Goal: Contribute content: Contribute content

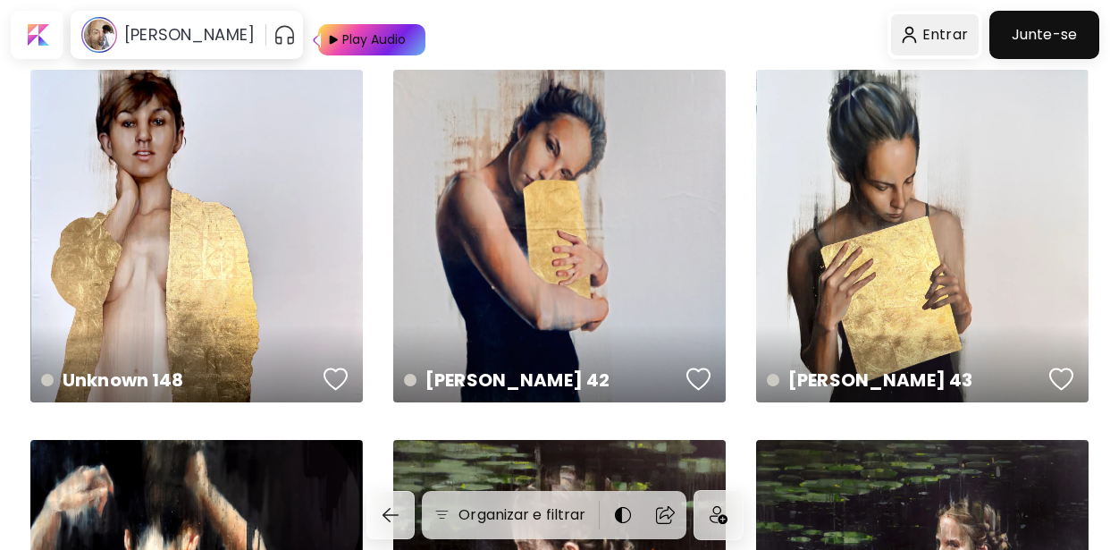
click at [948, 36] on div at bounding box center [935, 34] width 88 height 41
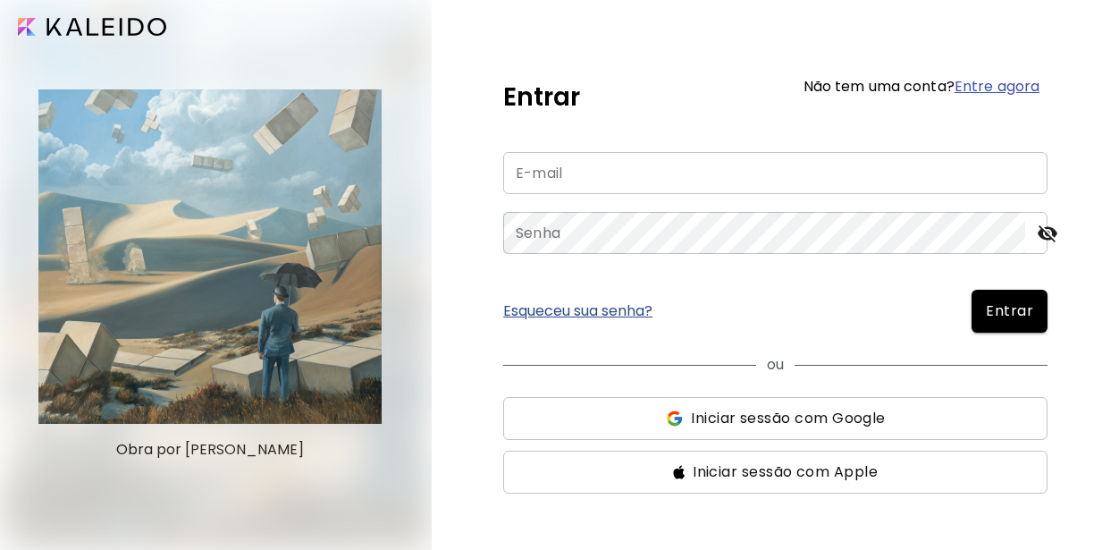
click at [544, 167] on input "email" at bounding box center [775, 173] width 544 height 42
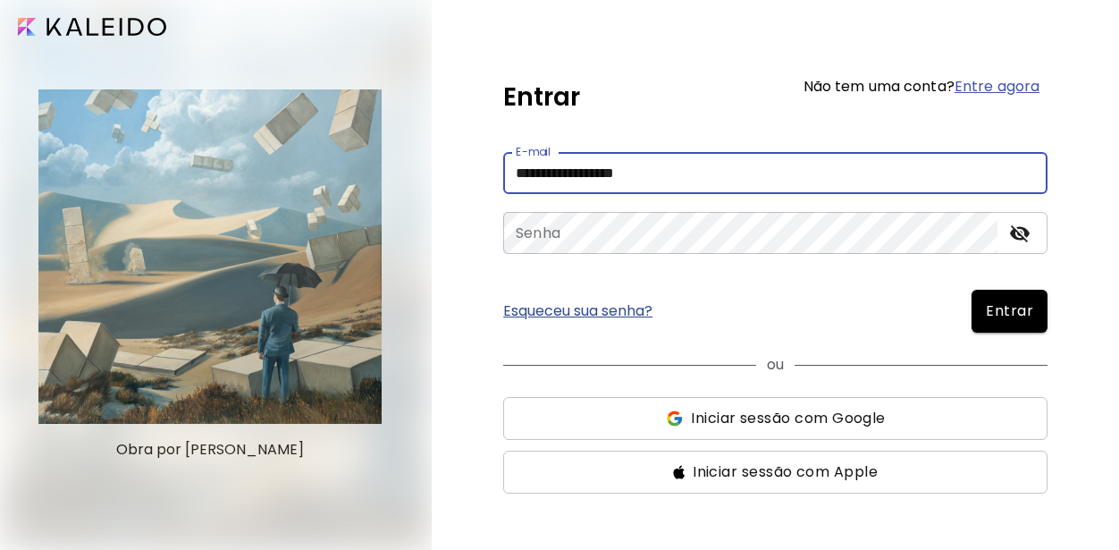
type input "**********"
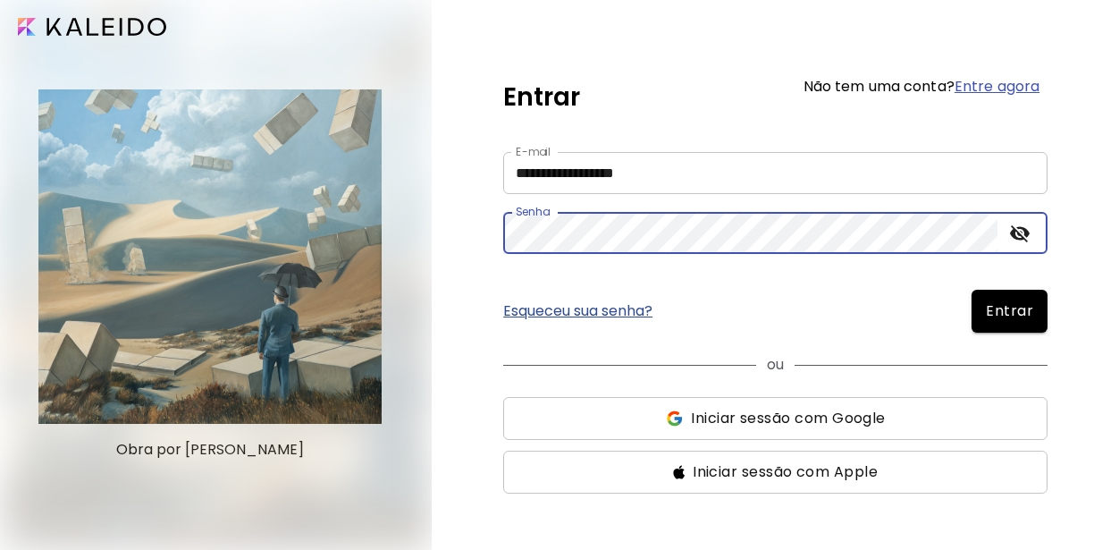
click at [972, 290] on button "Entrar" at bounding box center [1010, 311] width 76 height 43
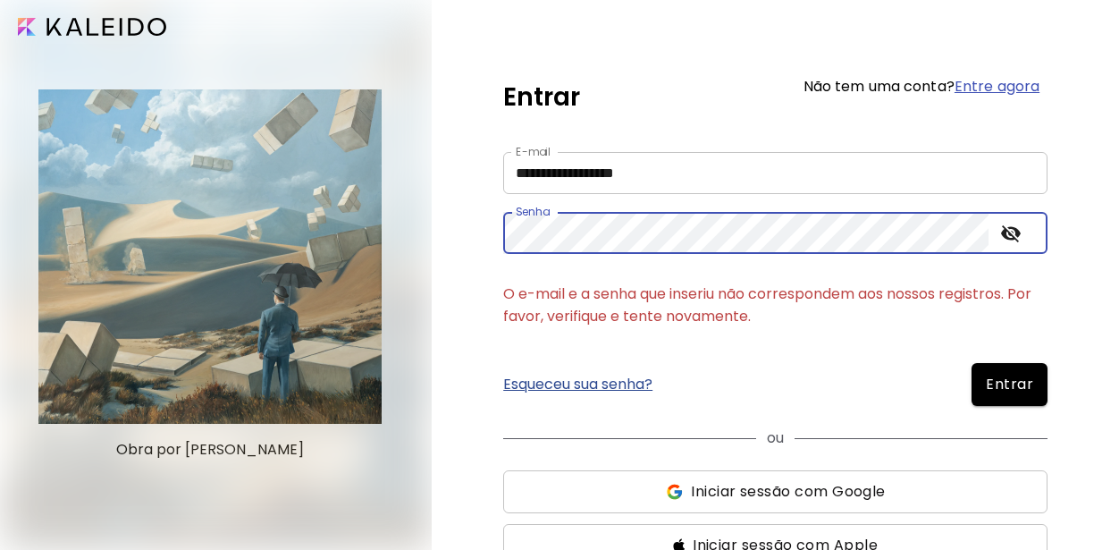
click at [482, 242] on div "**********" at bounding box center [776, 275] width 688 height 550
click at [972, 363] on button "Entrar" at bounding box center [1010, 384] width 76 height 43
click at [472, 260] on div "**********" at bounding box center [776, 275] width 688 height 550
click at [972, 363] on button "Entrar" at bounding box center [1010, 384] width 76 height 43
click at [481, 243] on div "**********" at bounding box center [776, 275] width 688 height 550
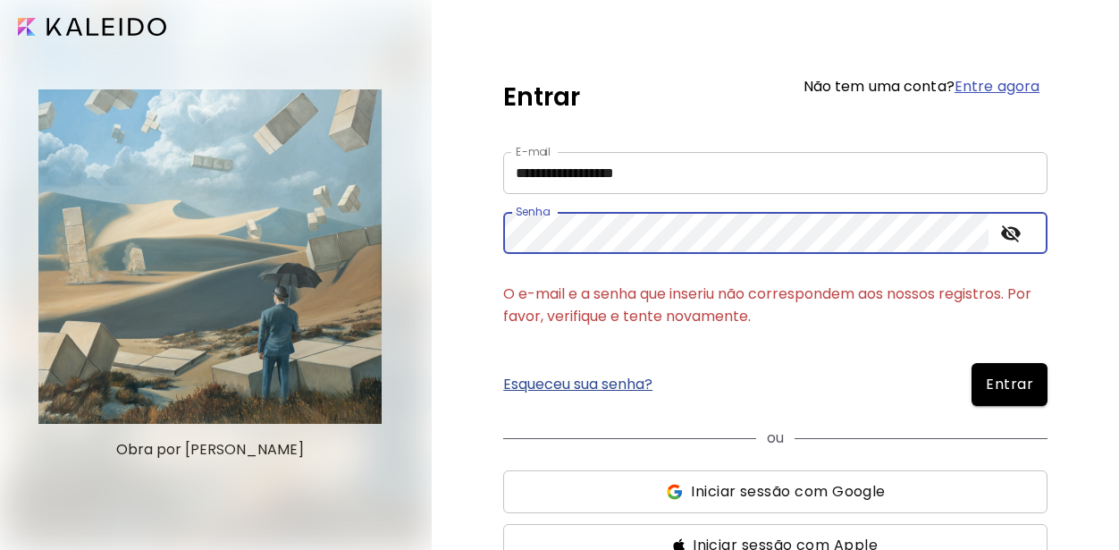
click at [972, 363] on button "Entrar" at bounding box center [1010, 384] width 76 height 43
click at [496, 244] on div "**********" at bounding box center [776, 275] width 688 height 550
click at [972, 363] on button "Entrar" at bounding box center [1010, 384] width 76 height 43
click at [1010, 225] on icon "toggle password visibility" at bounding box center [1010, 233] width 21 height 21
click at [500, 234] on div "**********" at bounding box center [776, 275] width 688 height 550
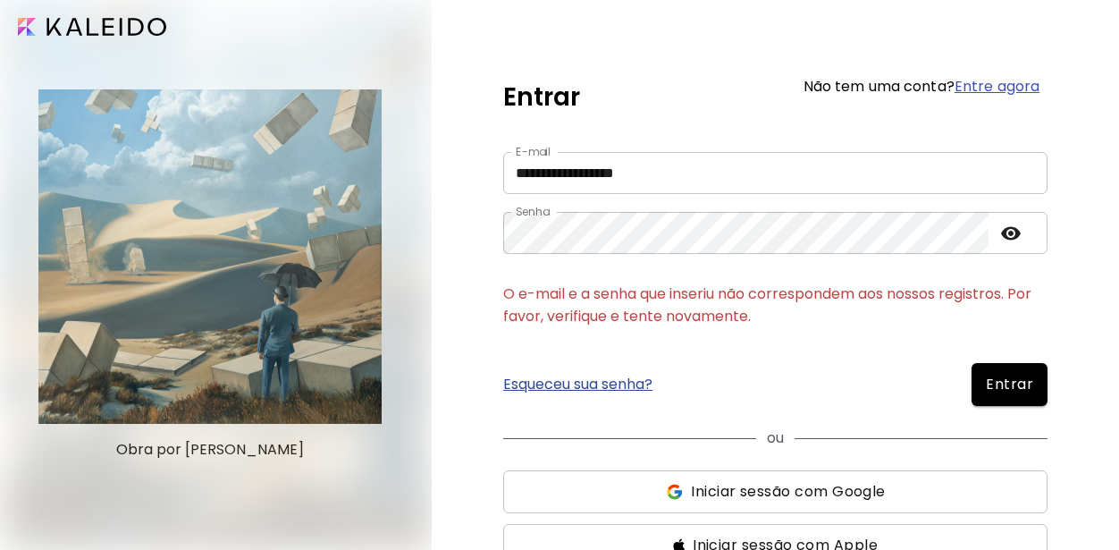
click at [523, 383] on link "Esqueceu sua senha?" at bounding box center [577, 384] width 149 height 14
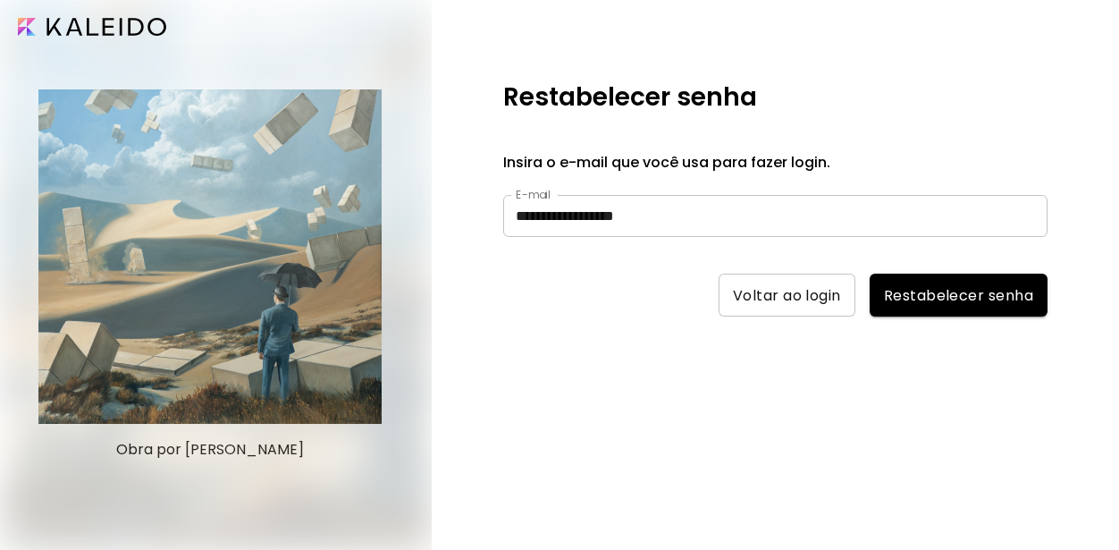
click at [920, 288] on span "Restabelecer senha" at bounding box center [958, 295] width 149 height 19
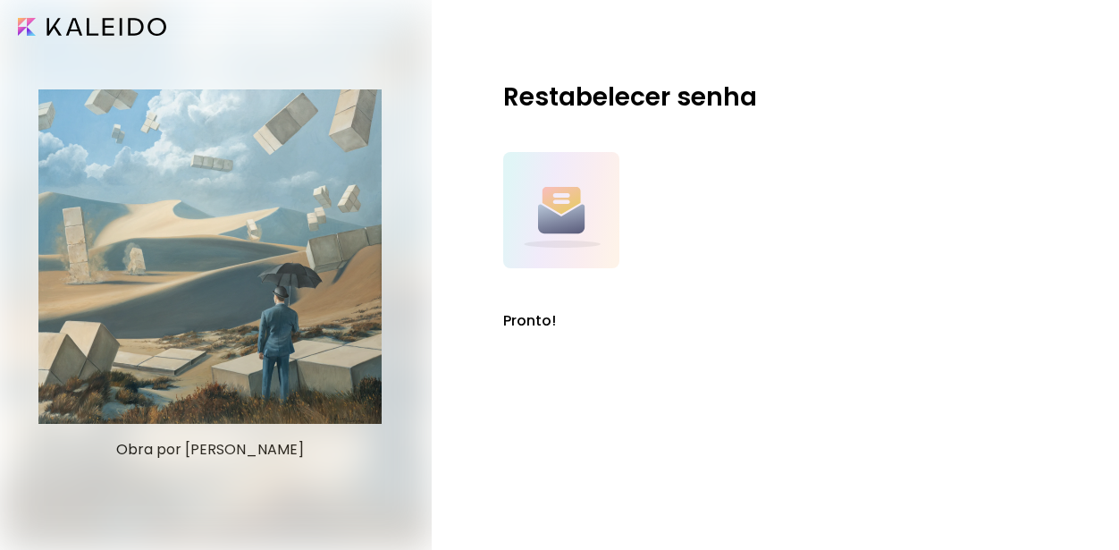
drag, startPoint x: 536, startPoint y: 322, endPoint x: 546, endPoint y: 256, distance: 66.9
click at [536, 318] on h5 "Pronto!" at bounding box center [529, 320] width 53 height 21
click at [548, 245] on img at bounding box center [561, 210] width 116 height 116
click at [123, 32] on input "image" at bounding box center [92, 27] width 148 height 18
click at [131, 21] on input "image" at bounding box center [92, 27] width 148 height 18
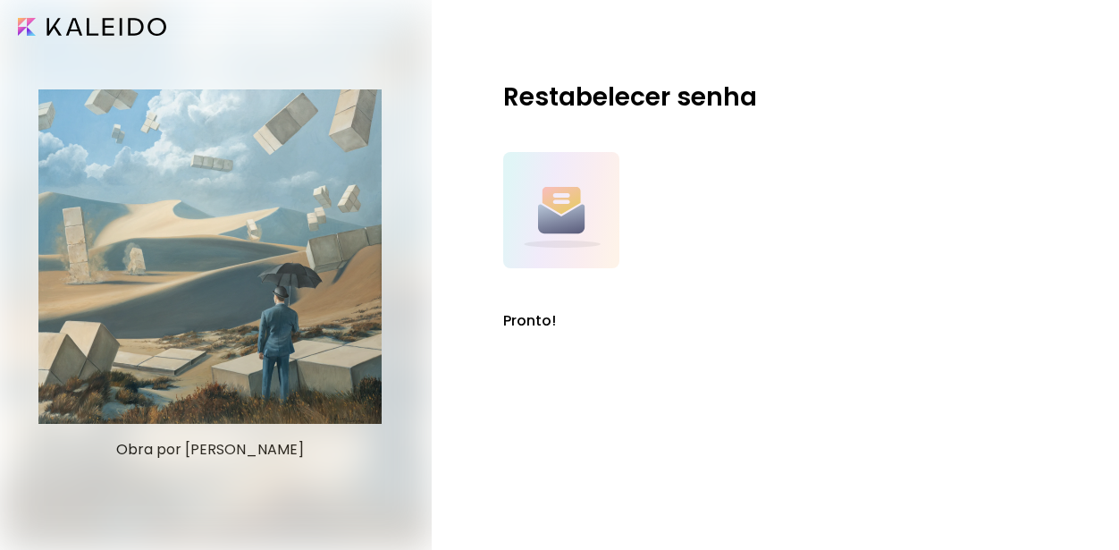
click at [567, 211] on img at bounding box center [561, 210] width 116 height 116
click at [537, 321] on h5 "Pronto!" at bounding box center [529, 320] width 53 height 21
click at [553, 207] on img at bounding box center [561, 210] width 116 height 116
click at [574, 101] on h5 "Restabelecer senha" at bounding box center [630, 98] width 254 height 38
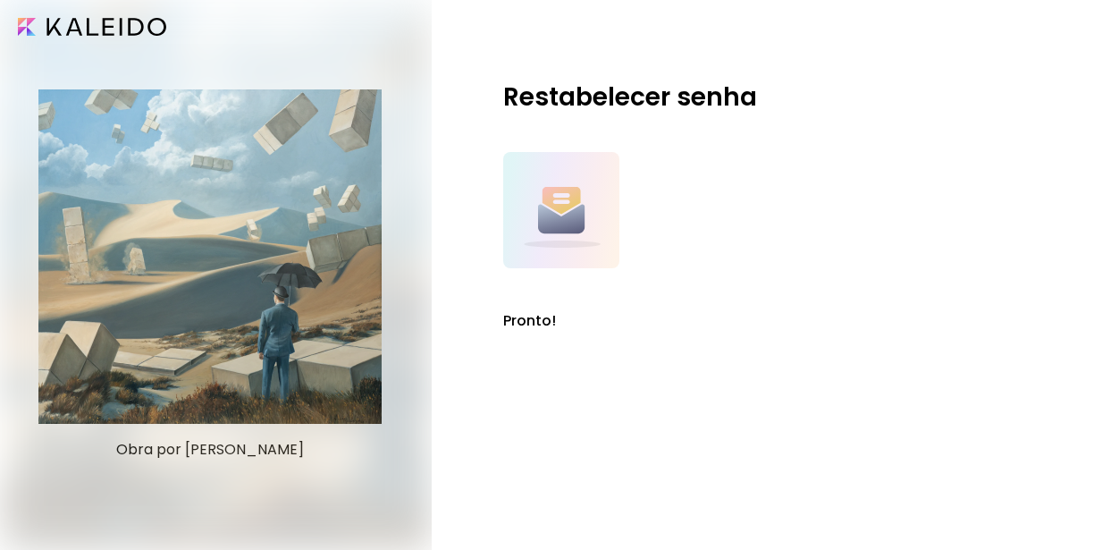
click at [283, 233] on div at bounding box center [214, 275] width 429 height 550
click at [28, 32] on input "image" at bounding box center [92, 27] width 148 height 18
click at [24, 23] on input "image" at bounding box center [92, 27] width 148 height 18
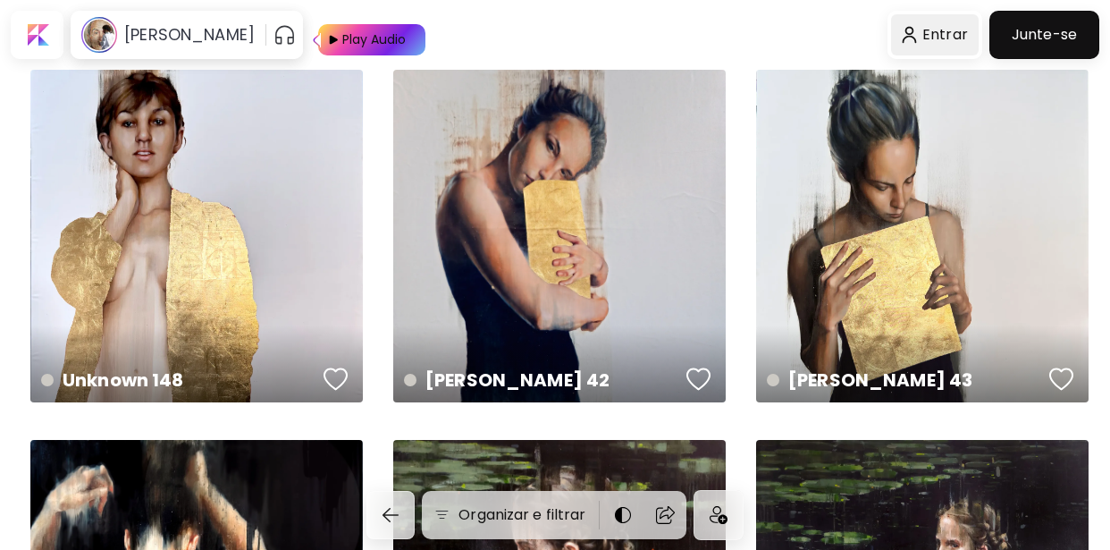
click at [945, 38] on div at bounding box center [935, 34] width 88 height 41
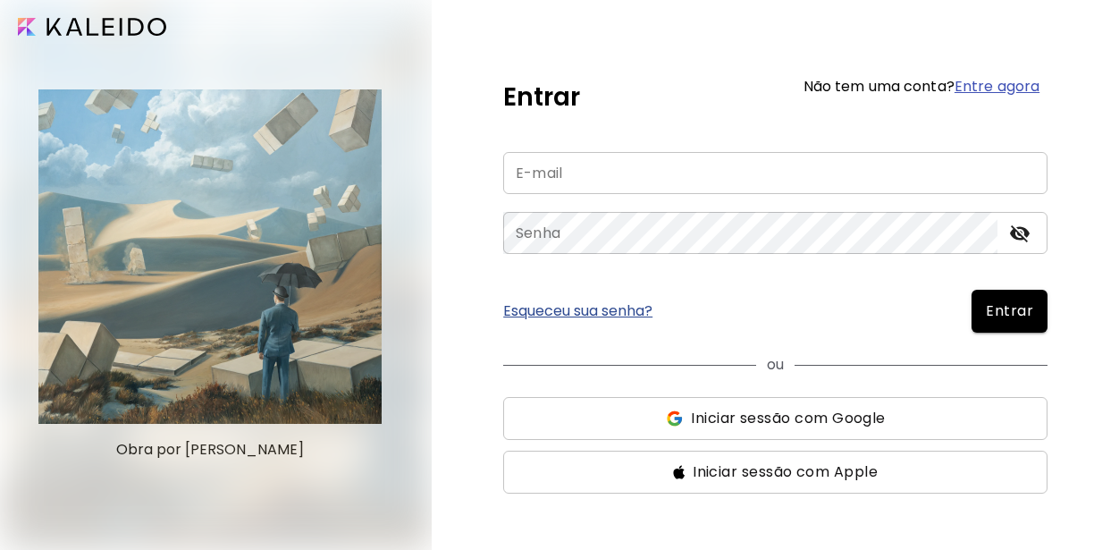
click at [530, 187] on input "email" at bounding box center [775, 173] width 544 height 42
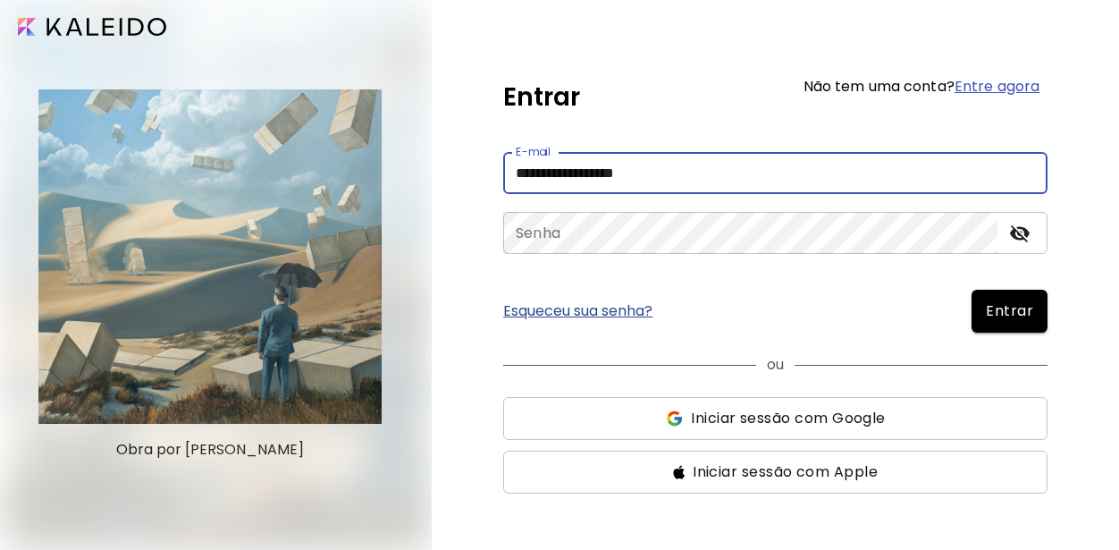
type input "**********"
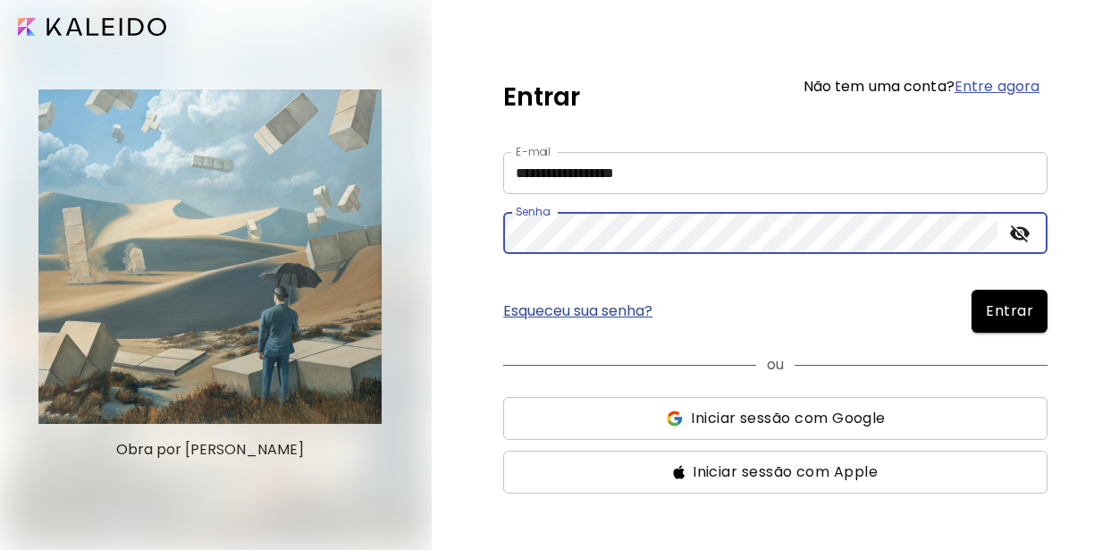
click at [972, 290] on button "Entrar" at bounding box center [1010, 311] width 76 height 43
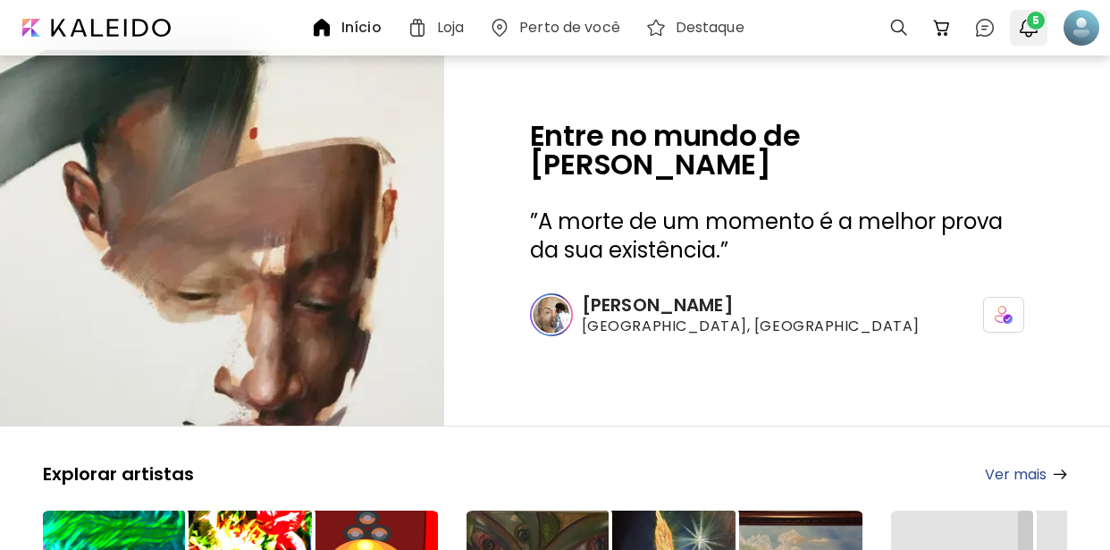
click at [1030, 27] on span "5" at bounding box center [1036, 21] width 18 height 18
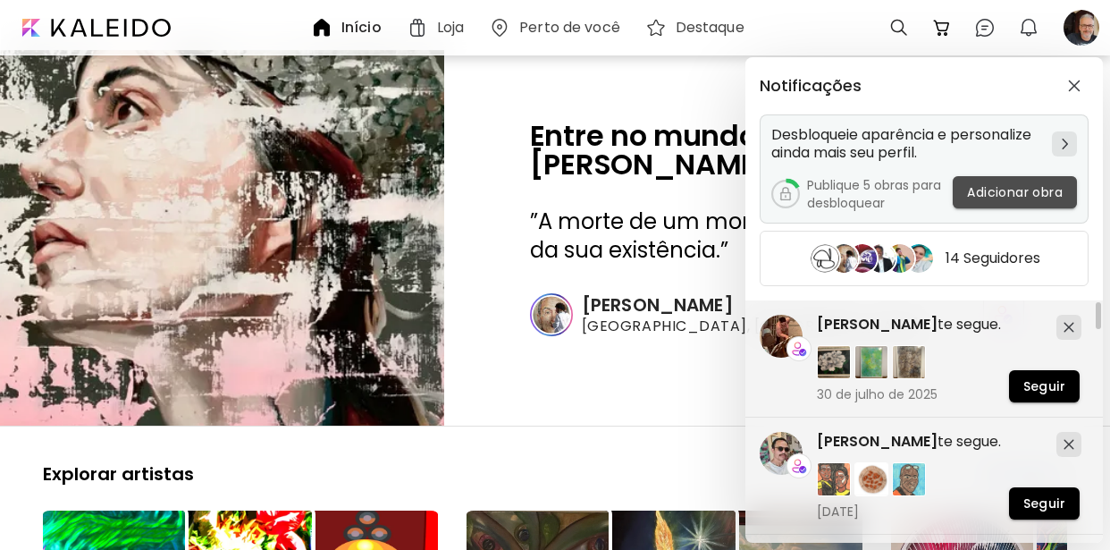
click at [987, 184] on span "Adicionar obra" at bounding box center [1015, 192] width 96 height 19
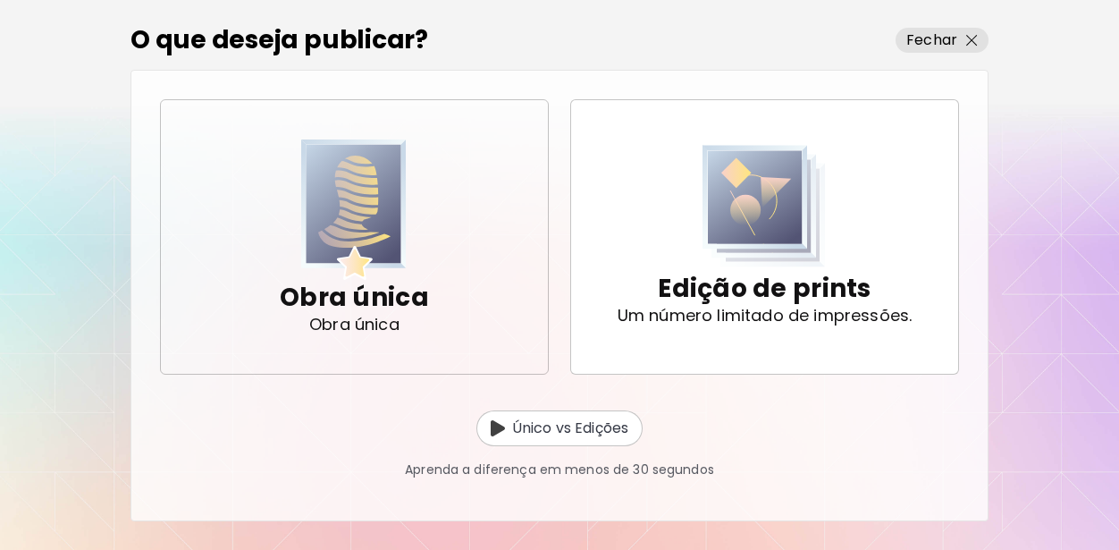
click at [344, 297] on p "Obra única" at bounding box center [354, 298] width 149 height 36
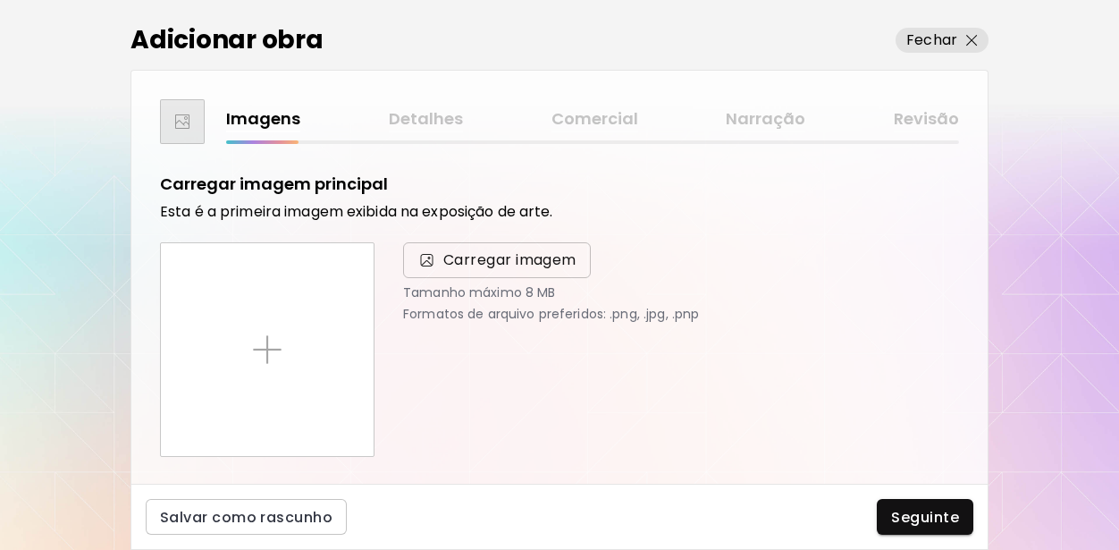
drag, startPoint x: 460, startPoint y: 258, endPoint x: 422, endPoint y: 429, distance: 175.0
click at [460, 260] on span "Carregar imagem" at bounding box center [509, 259] width 133 height 21
click at [0, 0] on input "Carregar imagem" at bounding box center [0, 0] width 0 height 0
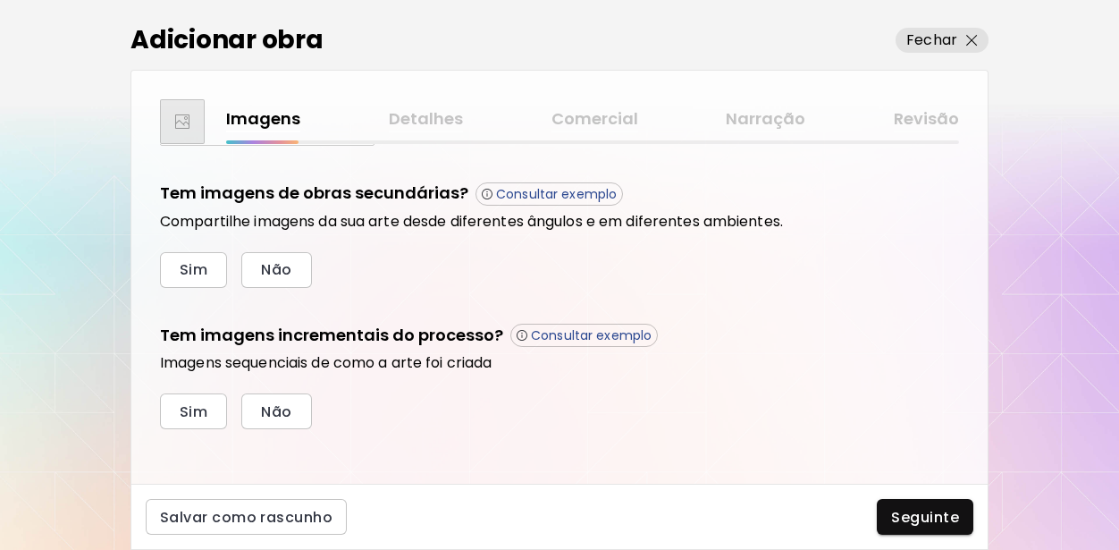
scroll to position [321, 0]
